Goal: Complete application form

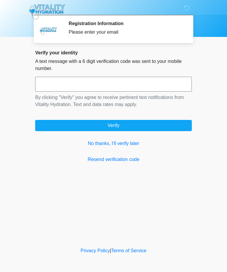
click at [142, 87] on input "text" at bounding box center [113, 84] width 157 height 15
type input "******"
click at [170, 127] on button "Verify" at bounding box center [113, 125] width 157 height 11
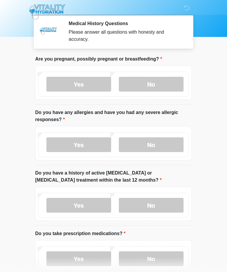
click at [167, 88] on label "No" at bounding box center [151, 84] width 65 height 15
click at [161, 146] on label "No" at bounding box center [151, 144] width 65 height 15
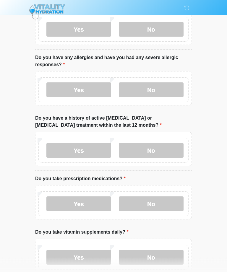
click at [162, 149] on label "No" at bounding box center [151, 150] width 65 height 15
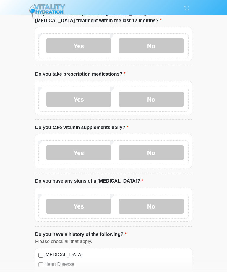
scroll to position [159, 0]
click at [94, 92] on label "Yes" at bounding box center [78, 99] width 65 height 15
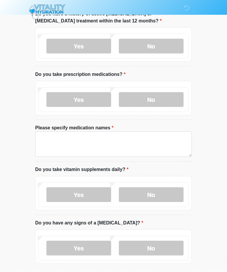
click at [156, 97] on label "No" at bounding box center [151, 99] width 65 height 15
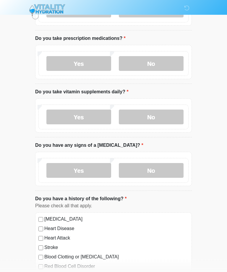
scroll to position [195, 0]
click at [163, 112] on label "No" at bounding box center [151, 117] width 65 height 15
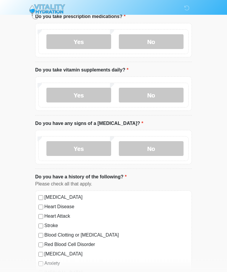
scroll to position [217, 0]
click at [157, 155] on label "No" at bounding box center [151, 148] width 65 height 15
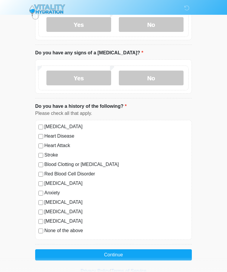
scroll to position [288, 0]
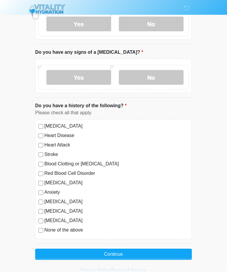
click at [157, 254] on button "Continue" at bounding box center [113, 254] width 157 height 11
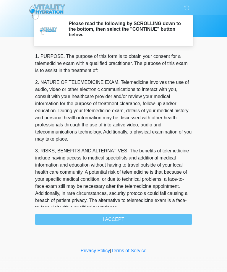
scroll to position [0, 0]
click at [154, 220] on div "1. PURPOSE. The purpose of this form is to obtain your consent for a telemedici…" at bounding box center [113, 139] width 157 height 172
click at [153, 220] on div "1. PURPOSE. The purpose of this form is to obtain your consent for a telemedici…" at bounding box center [113, 139] width 157 height 172
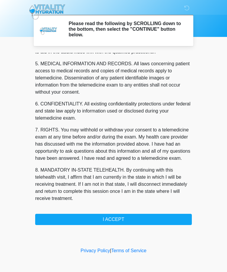
scroll to position [189, 0]
click at [141, 219] on button "I ACCEPT" at bounding box center [113, 219] width 157 height 11
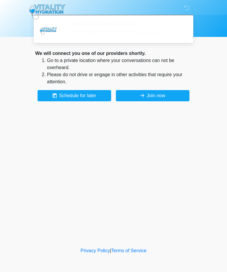
scroll to position [0, 0]
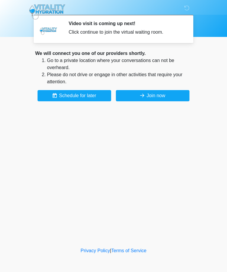
click at [175, 100] on button "Join now" at bounding box center [153, 95] width 74 height 11
